Goal: Task Accomplishment & Management: Complete application form

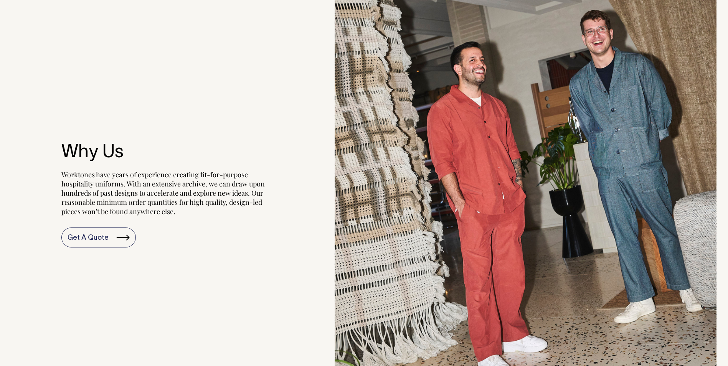
scroll to position [883, 0]
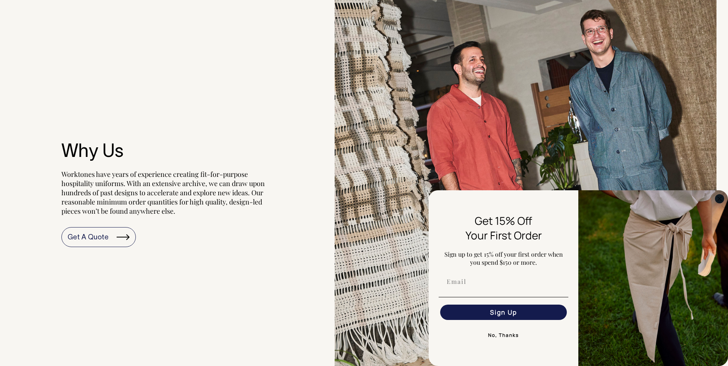
drag, startPoint x: 719, startPoint y: 199, endPoint x: 216, endPoint y: 173, distance: 503.9
click at [717, 200] on icon "Close dialog" at bounding box center [719, 198] width 9 height 9
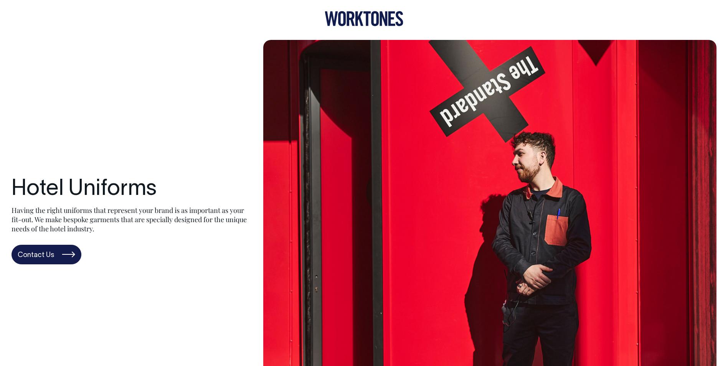
scroll to position [0, 0]
click at [599, 122] on img at bounding box center [489, 221] width 453 height 362
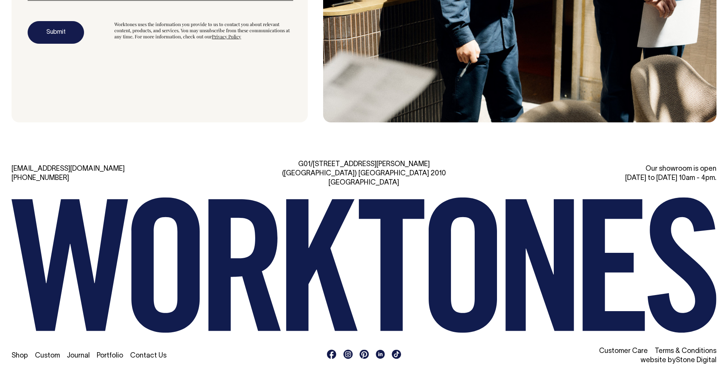
scroll to position [2464, 0]
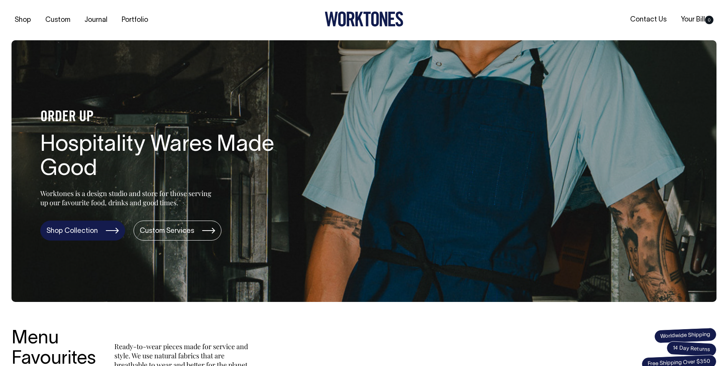
click at [99, 230] on link "Shop Collection" at bounding box center [82, 231] width 85 height 20
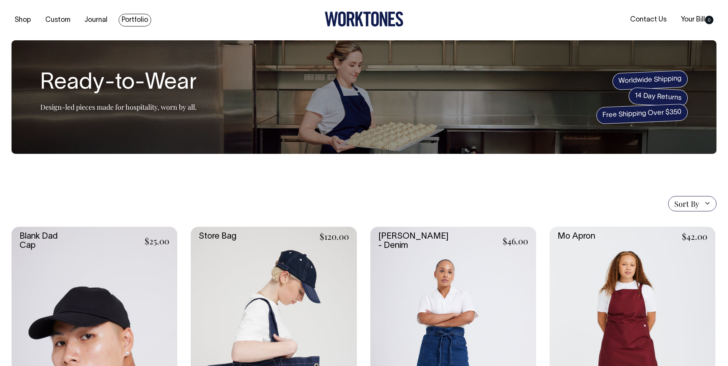
click at [127, 20] on link "Portfolio" at bounding box center [135, 20] width 33 height 13
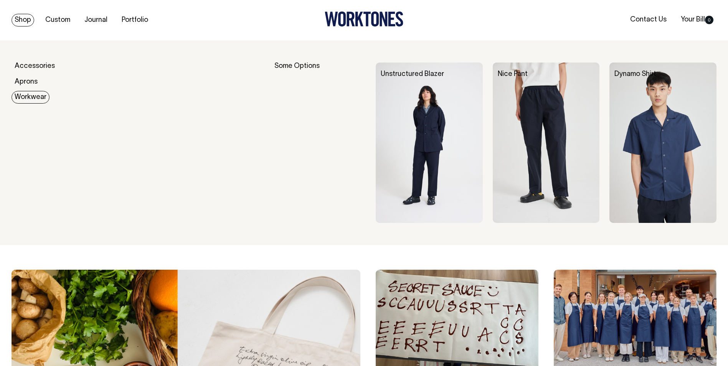
click at [26, 97] on link "Workwear" at bounding box center [31, 97] width 38 height 13
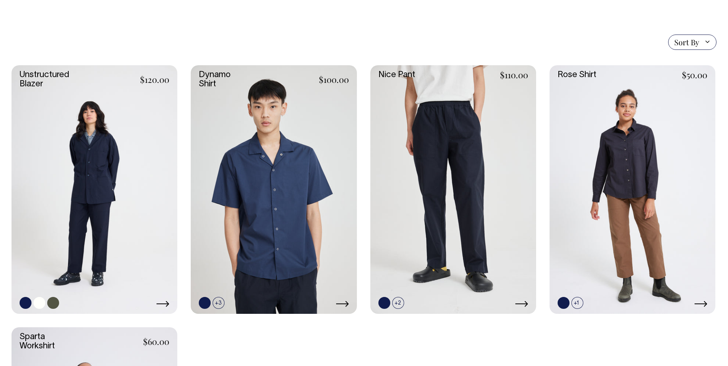
scroll to position [192, 0]
click at [167, 301] on icon at bounding box center [162, 304] width 13 height 6
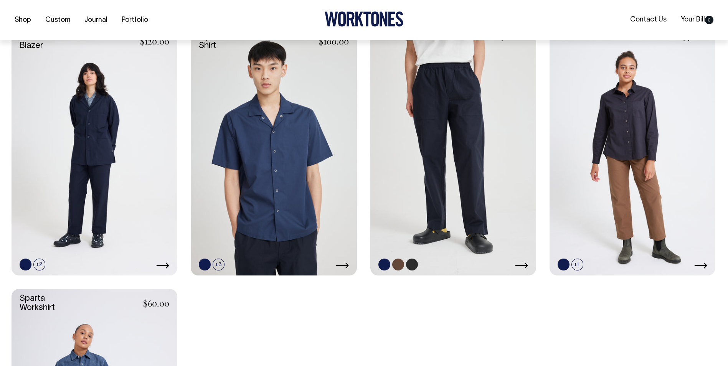
scroll to position [230, 0]
click at [621, 131] on link at bounding box center [633, 150] width 166 height 249
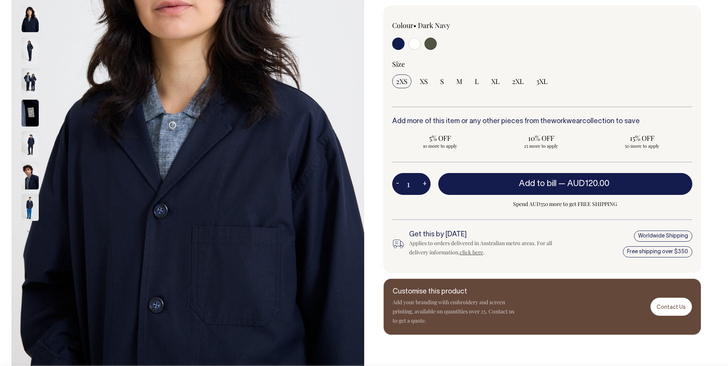
scroll to position [192, 0]
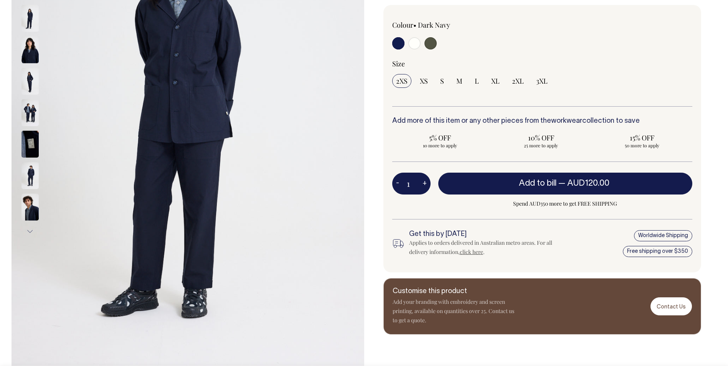
click at [434, 39] on input "radio" at bounding box center [431, 43] width 12 height 12
radio input "true"
select select "Olive"
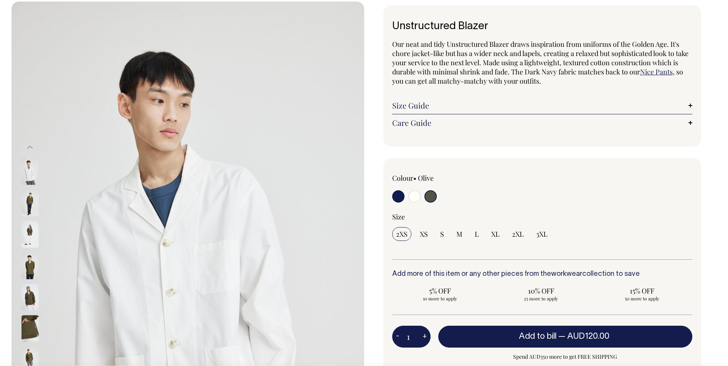
scroll to position [38, 0]
click at [426, 198] on input "radio" at bounding box center [431, 197] width 12 height 12
click at [435, 201] on input "radio" at bounding box center [431, 197] width 12 height 12
click at [433, 198] on input "radio" at bounding box center [431, 197] width 12 height 12
click at [401, 197] on input "radio" at bounding box center [398, 197] width 12 height 12
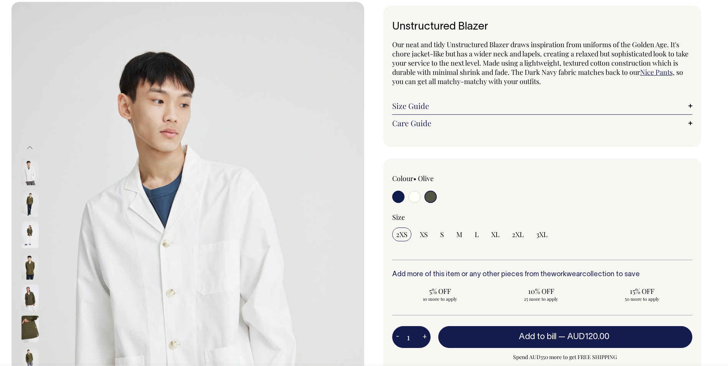
radio input "true"
select select "Dark Navy"
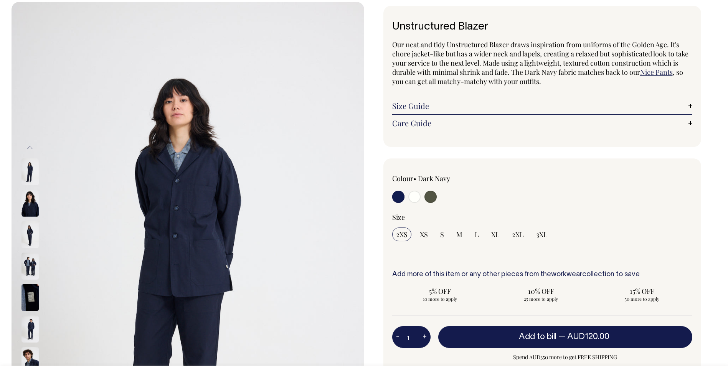
click at [433, 193] on input "radio" at bounding box center [431, 197] width 12 height 12
radio input "true"
select select "Olive"
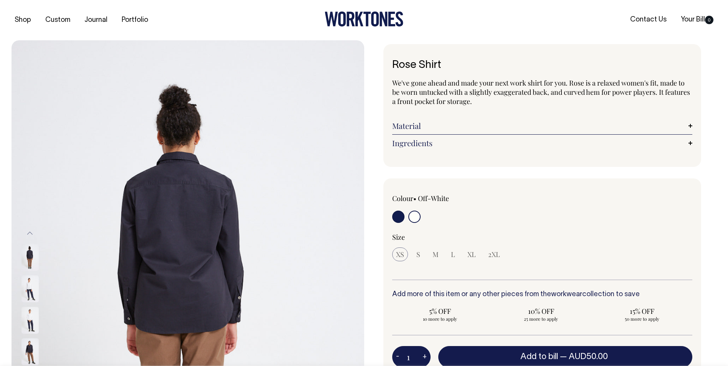
click at [416, 215] on input "radio" at bounding box center [414, 217] width 12 height 12
click at [413, 219] on input "radio" at bounding box center [414, 217] width 12 height 12
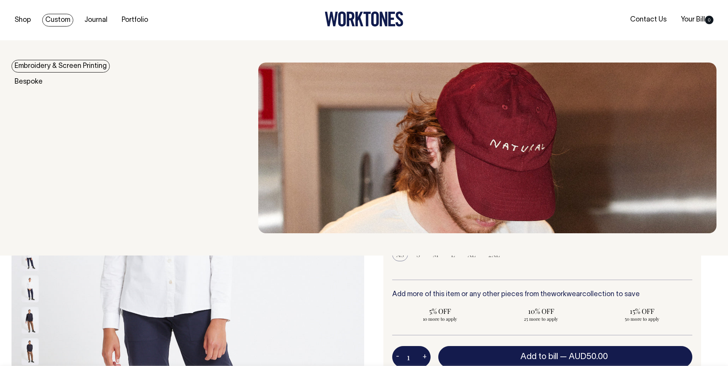
click at [62, 18] on link "Custom" at bounding box center [57, 20] width 31 height 13
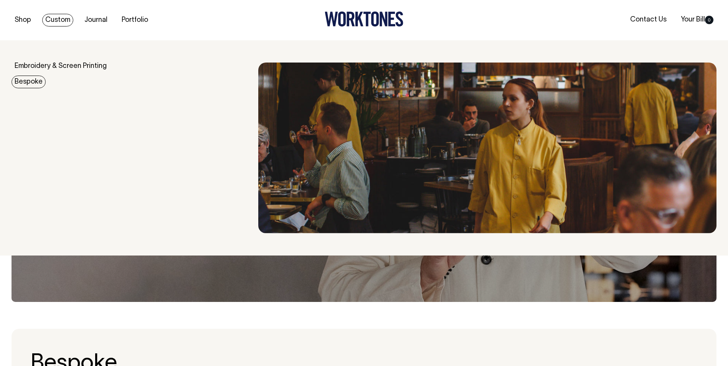
click at [21, 84] on link "Bespoke" at bounding box center [29, 82] width 34 height 13
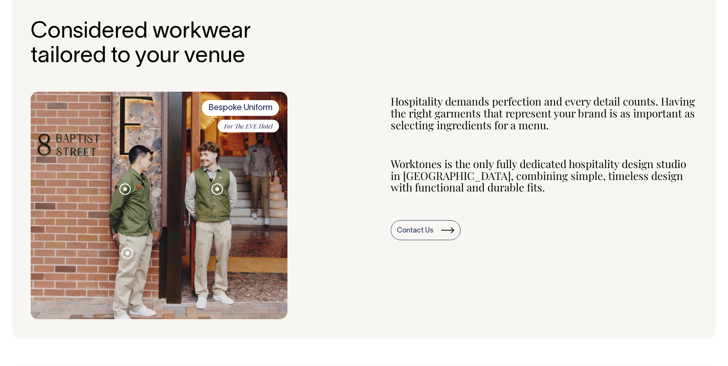
scroll to position [269, 0]
click at [426, 223] on link "Contact Us" at bounding box center [426, 231] width 70 height 20
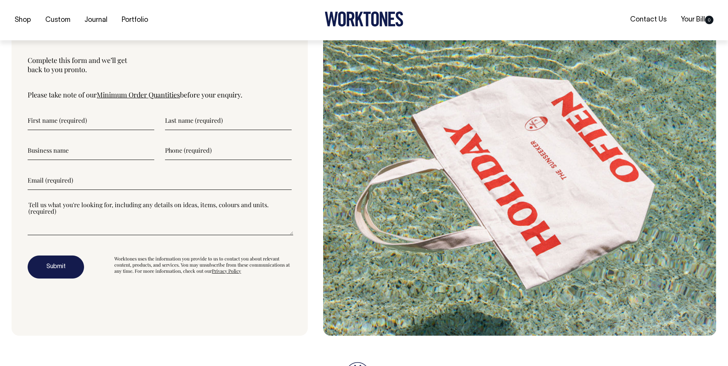
scroll to position [2521, 0]
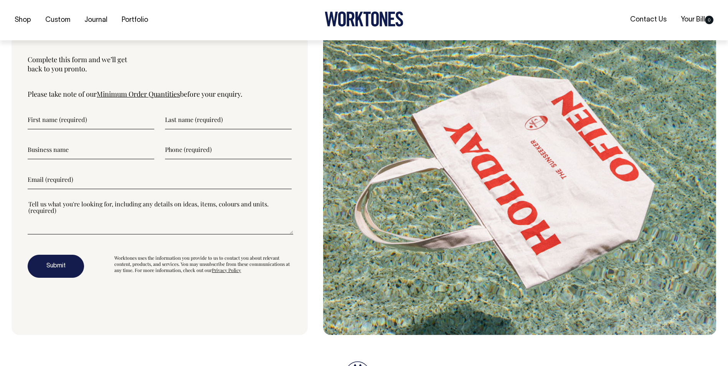
click at [157, 97] on link "Minimum Order Quantities" at bounding box center [138, 93] width 83 height 9
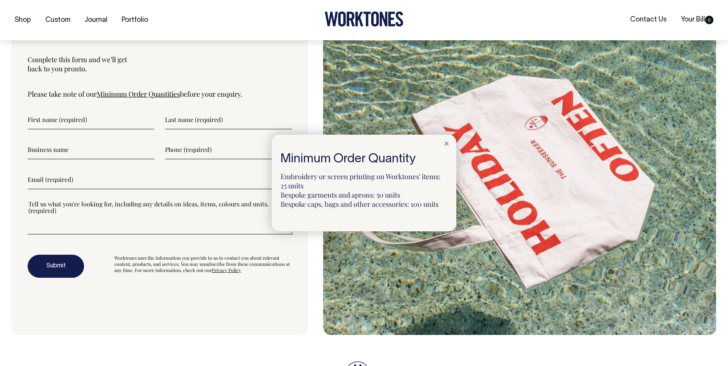
click at [448, 143] on icon at bounding box center [446, 144] width 4 height 4
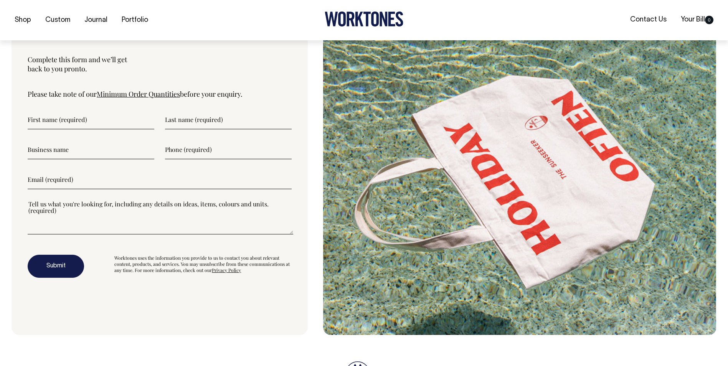
click at [108, 114] on input"] "text" at bounding box center [91, 119] width 127 height 19
click at [48, 123] on input"] "text" at bounding box center [91, 119] width 127 height 19
type input"] "Fin"
type input"] "Brennan"
type input"] "Ganley Group"
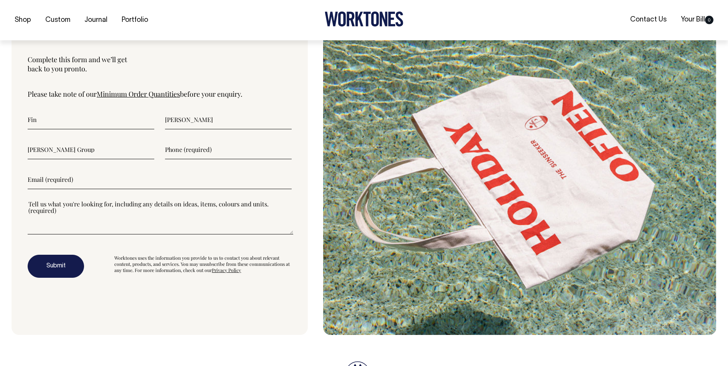
type input"] "0468602662"
type input"] "fin@ganleygroup.com.au"
click at [79, 230] on textarea"] at bounding box center [161, 217] width 266 height 35
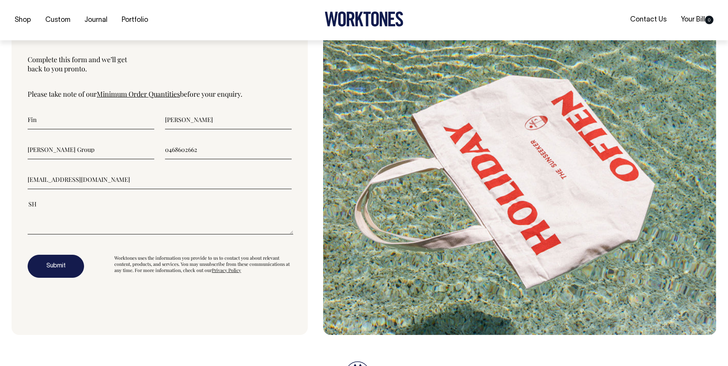
type textarea"] "S"
type textarea"] "h"
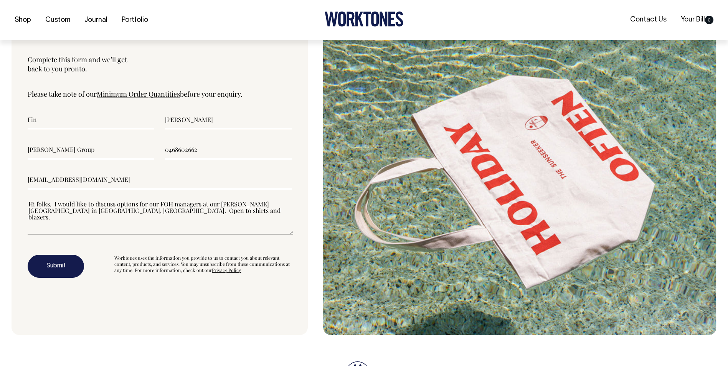
type textarea"] "Hi folks. I would like to discuss options for our FOH managers at our moody NY …"
click at [72, 263] on button "Submit" at bounding box center [56, 266] width 56 height 23
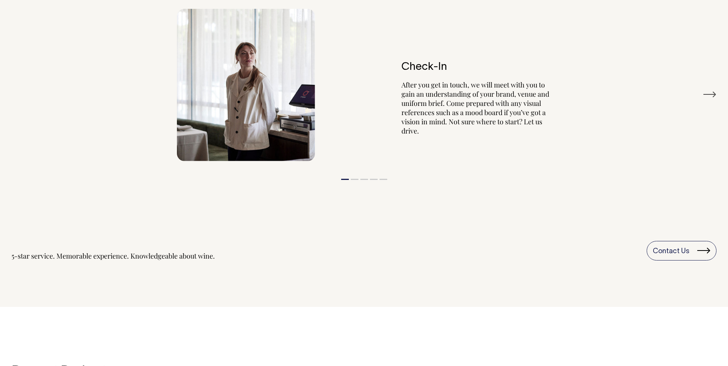
scroll to position [1460, 0]
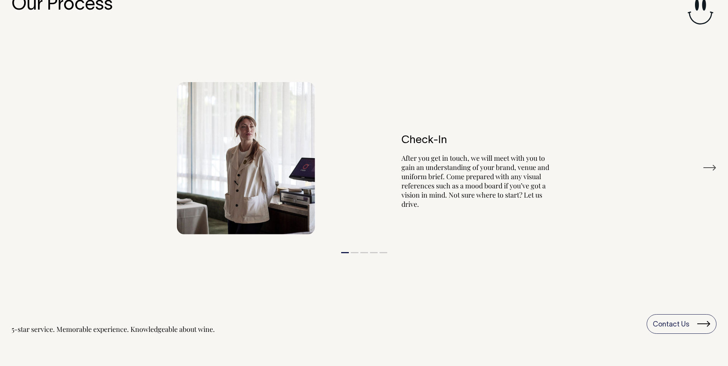
click at [709, 167] on button "Next" at bounding box center [710, 168] width 14 height 12
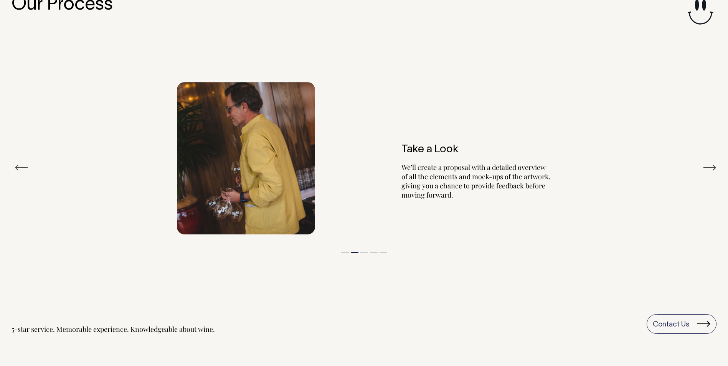
click at [709, 167] on button "Next" at bounding box center [710, 168] width 14 height 12
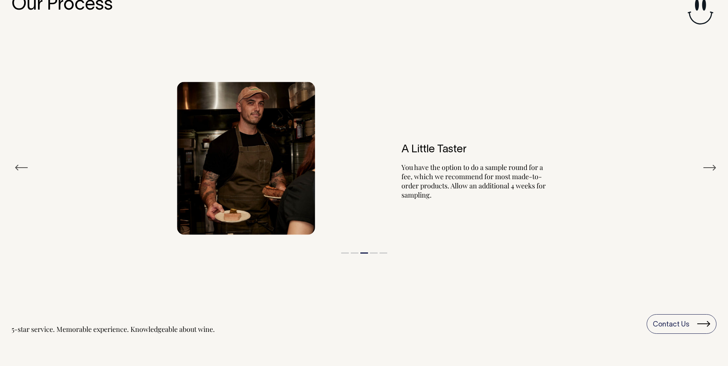
click at [709, 167] on button "Next" at bounding box center [710, 168] width 14 height 12
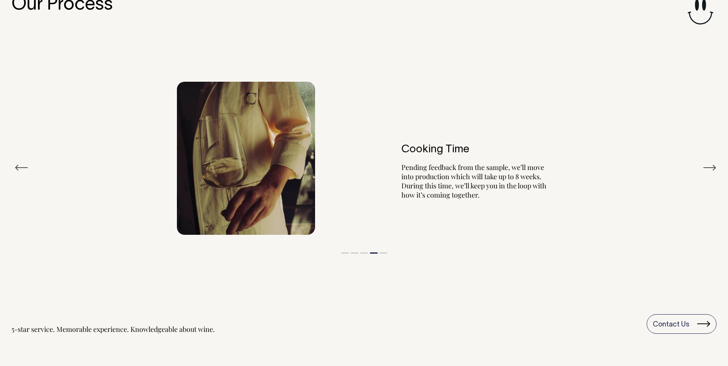
click at [709, 167] on button "Next" at bounding box center [710, 168] width 14 height 12
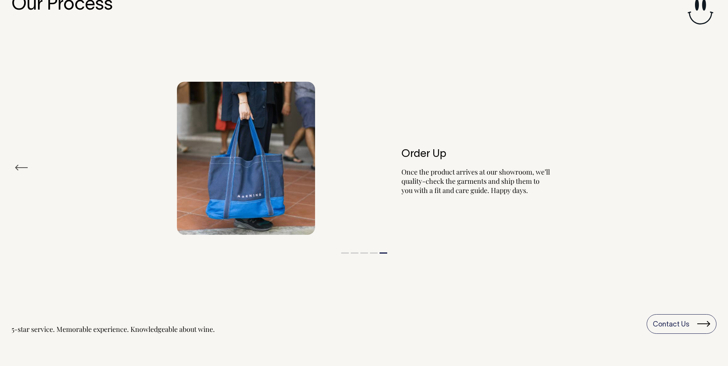
click at [709, 167] on div "Order Up Once the product arrives at our showroom, we’ll quality-check the garm…" at bounding box center [364, 158] width 705 height 176
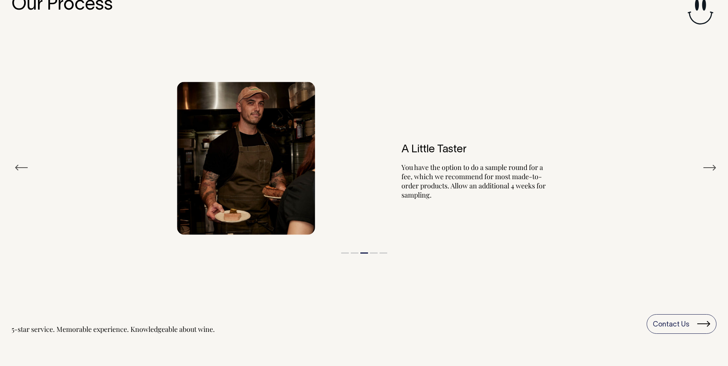
click at [366, 353] on div "Our Process Previous Check-In After you get in touch, we will meet with you to …" at bounding box center [364, 170] width 728 height 420
click at [266, 16] on div "Our Process Previous Check-In After you get in touch, we will meet with you to …" at bounding box center [364, 154] width 705 height 319
click at [26, 165] on button "Previous" at bounding box center [22, 168] width 14 height 12
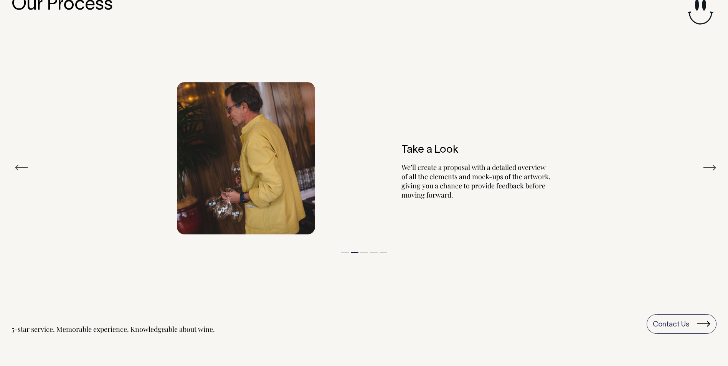
click at [26, 165] on button "Previous" at bounding box center [22, 168] width 14 height 12
